Goal: Check status

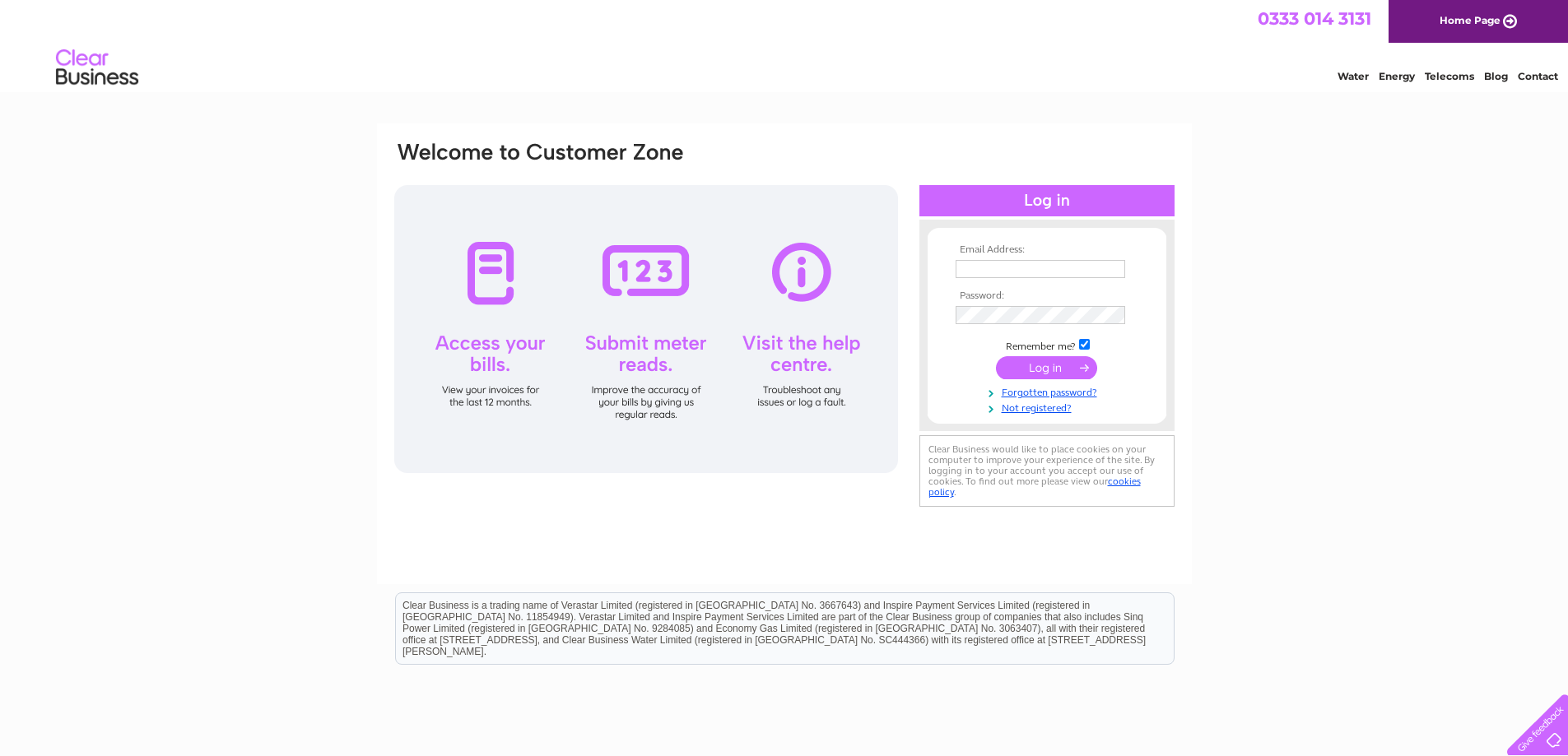
type input "[PERSON_NAME][EMAIL_ADDRESS][DOMAIN_NAME]"
click at [1048, 360] on input "submit" at bounding box center [1045, 368] width 101 height 23
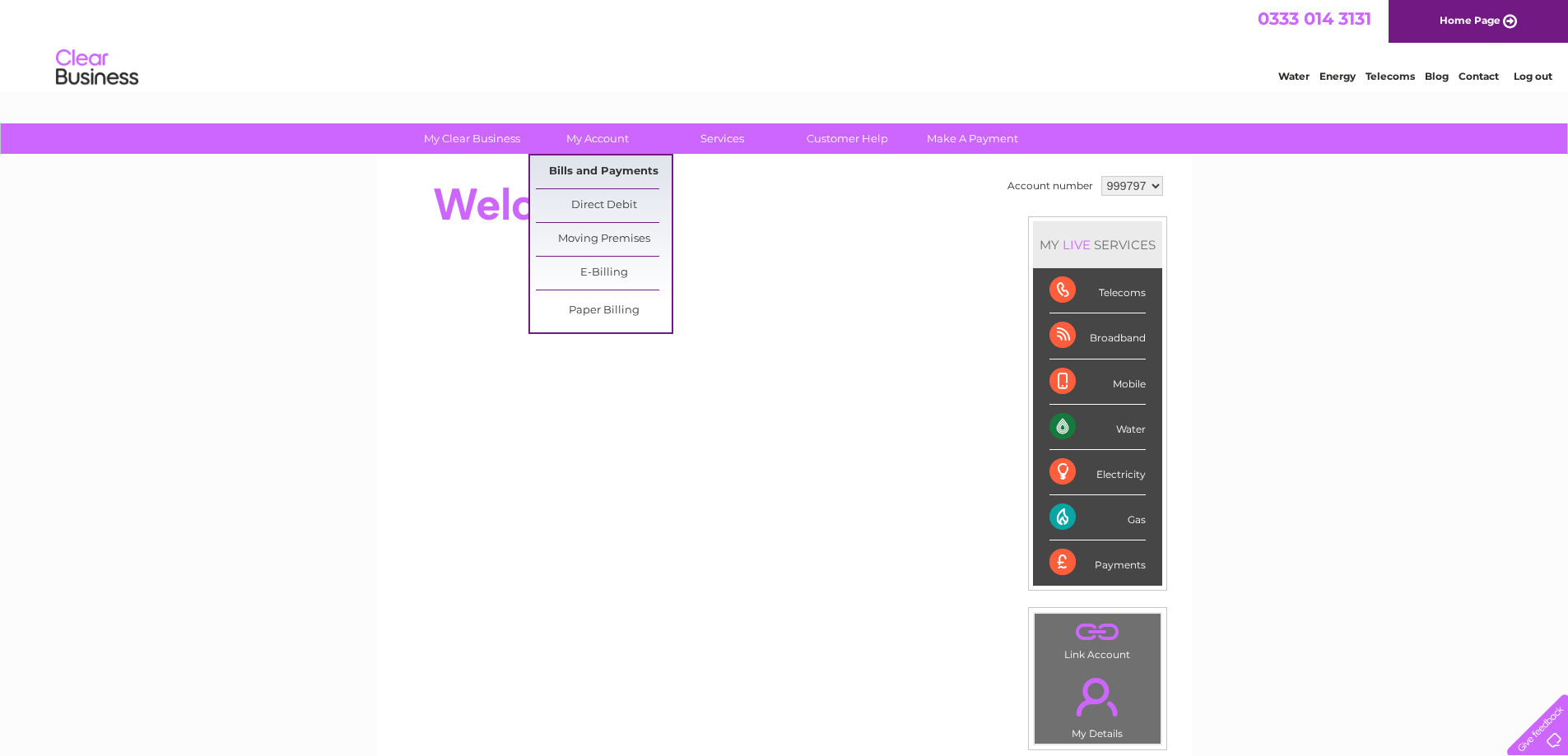
click at [576, 167] on link "Bills and Payments" at bounding box center [604, 172] width 136 height 33
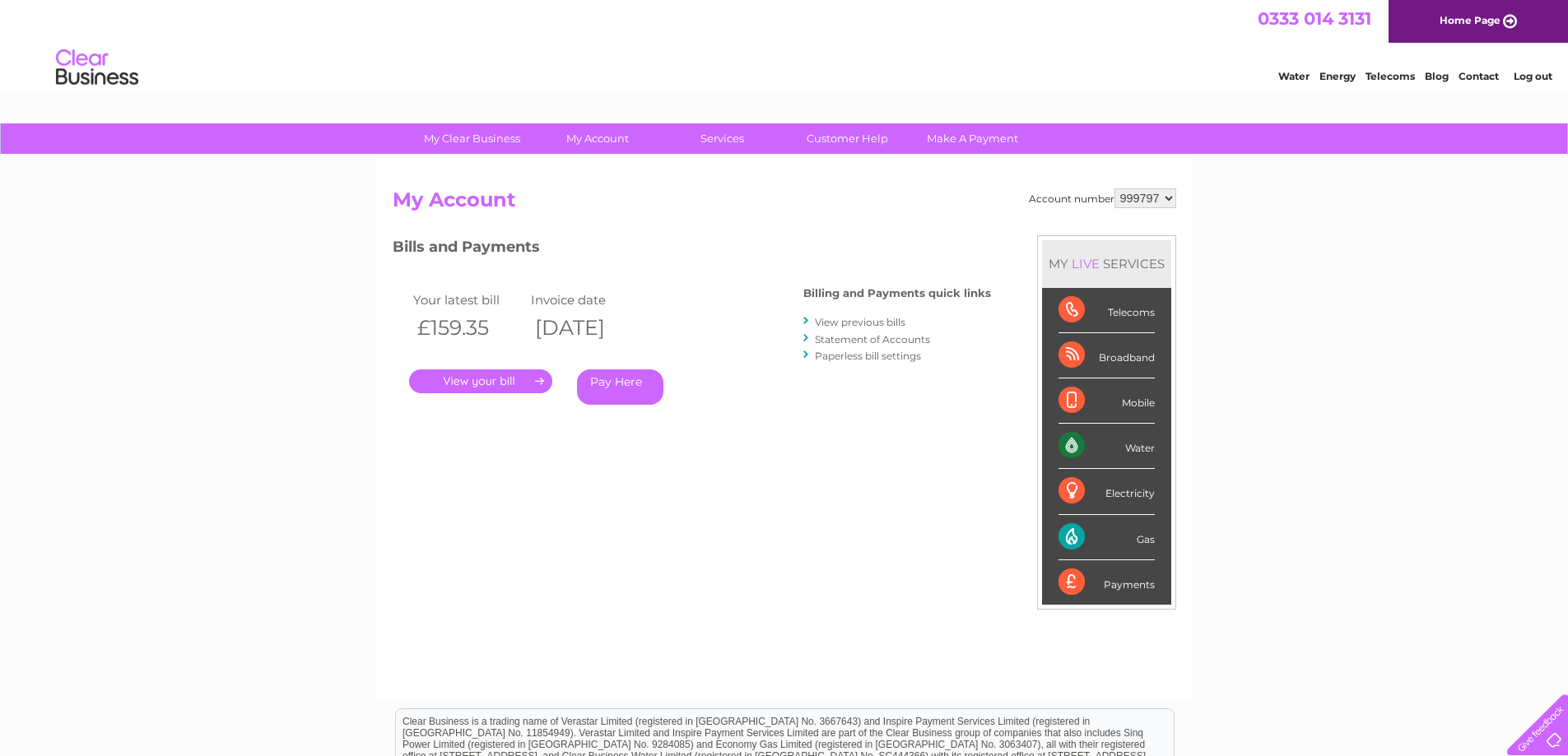
click at [491, 382] on link "." at bounding box center [480, 381] width 143 height 24
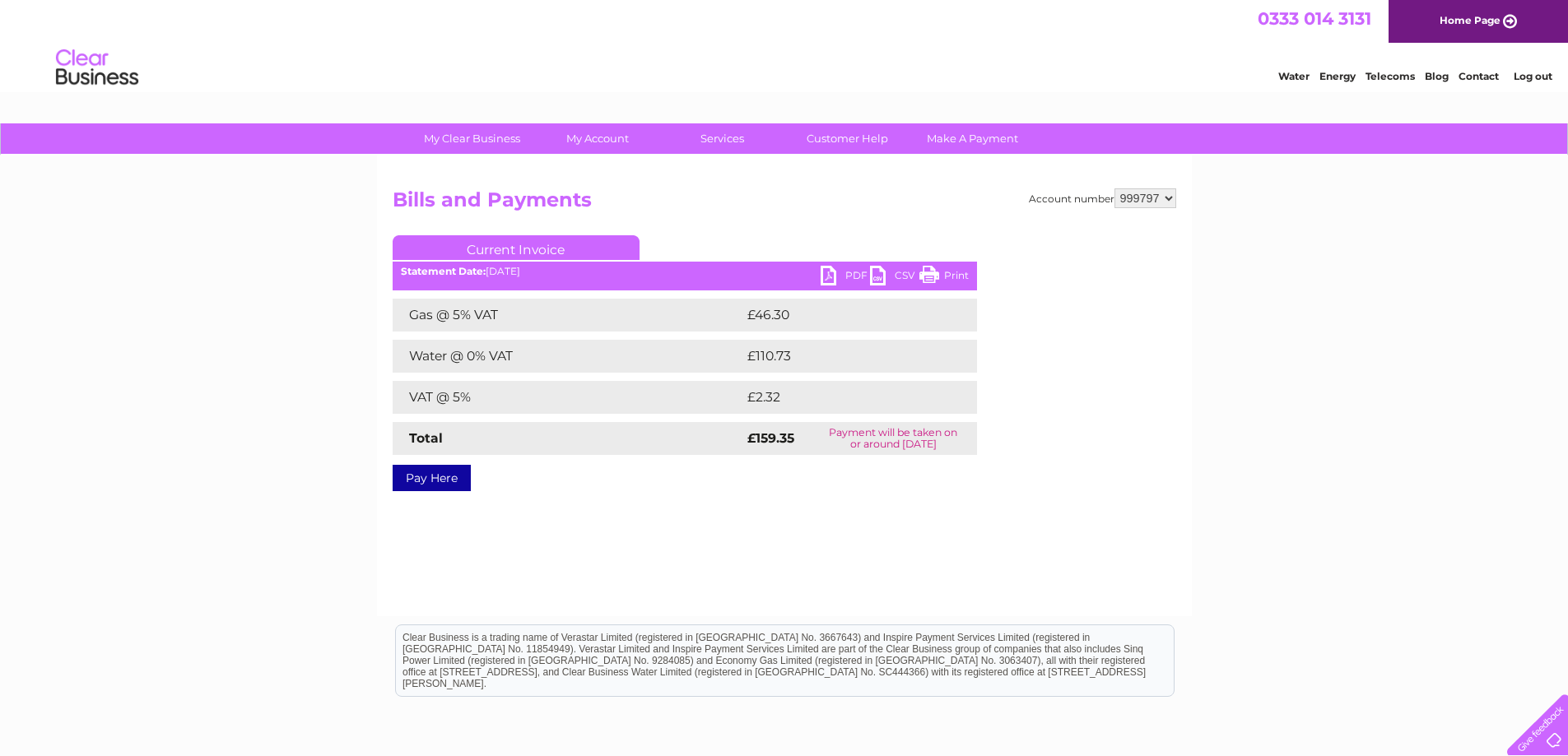
click at [853, 270] on link "PDF" at bounding box center [845, 277] width 49 height 24
